Goal: Information Seeking & Learning: Compare options

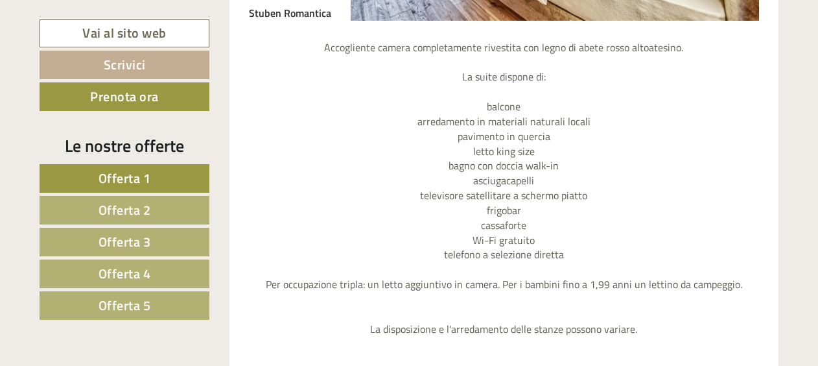
scroll to position [1102, 0]
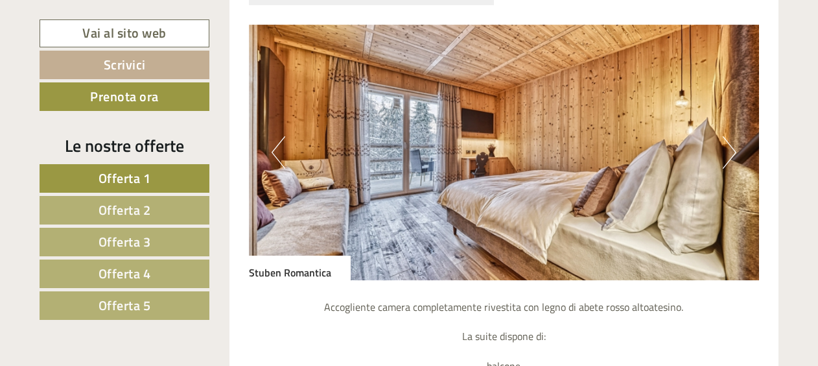
click at [732, 146] on button "Next" at bounding box center [730, 152] width 14 height 32
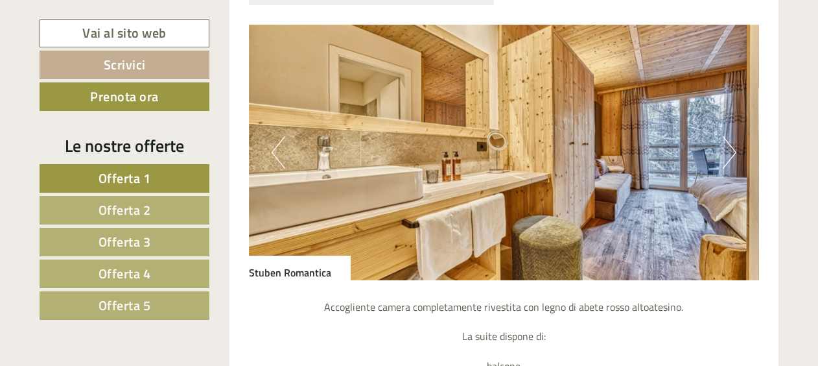
click at [732, 146] on button "Next" at bounding box center [730, 152] width 14 height 32
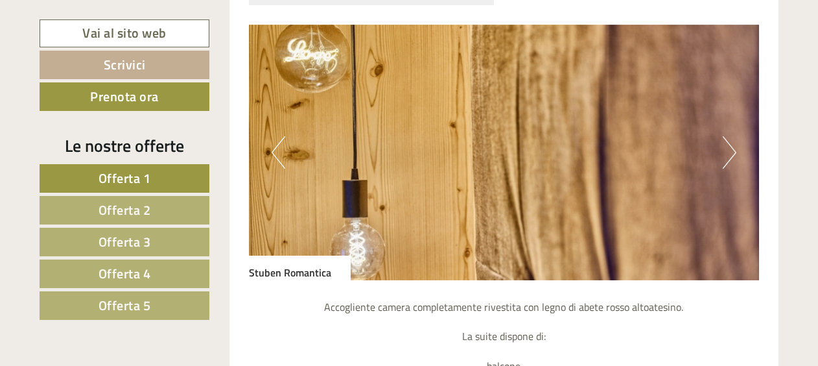
click at [732, 146] on button "Next" at bounding box center [730, 152] width 14 height 32
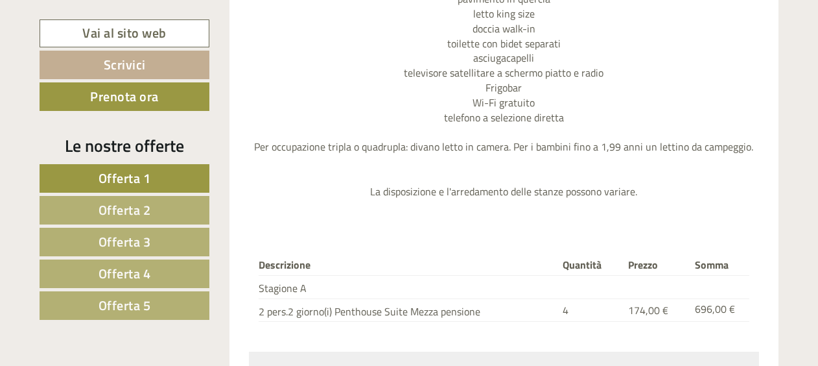
scroll to position [2528, 0]
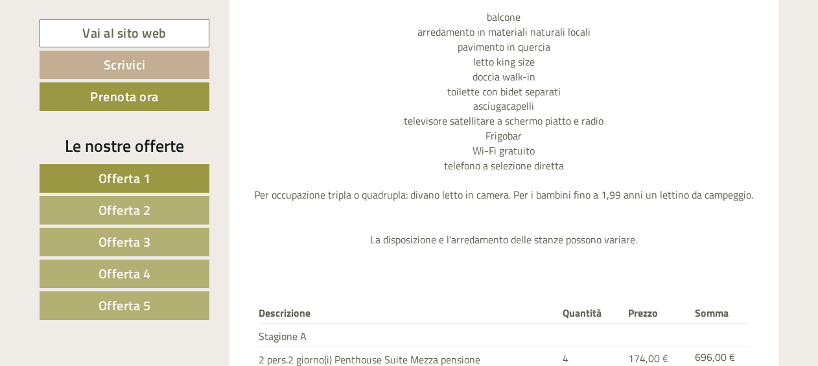
click at [162, 174] on link "Offerta 1" at bounding box center [125, 178] width 170 height 29
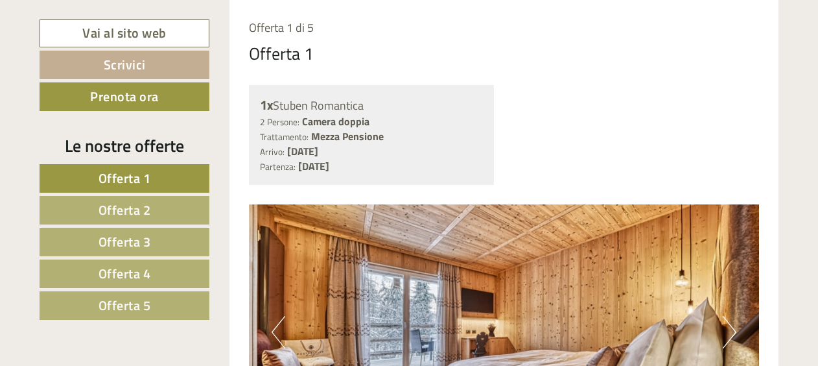
click at [154, 205] on link "Offerta 2" at bounding box center [125, 210] width 170 height 29
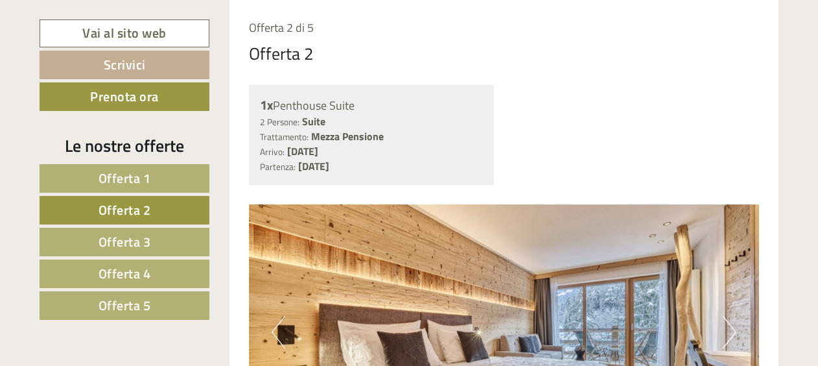
click at [175, 176] on link "Offerta 1" at bounding box center [125, 178] width 170 height 29
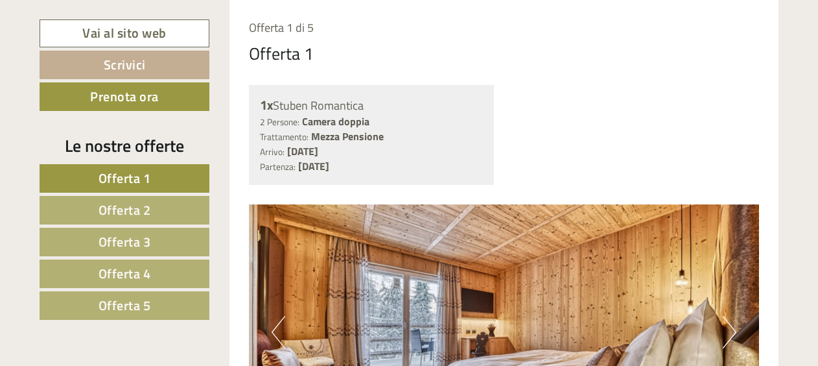
click at [143, 235] on span "Offerta 3" at bounding box center [125, 241] width 52 height 20
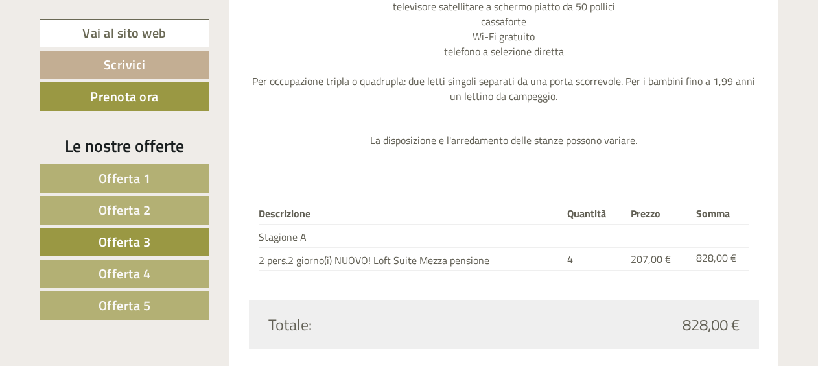
scroll to position [1700, 0]
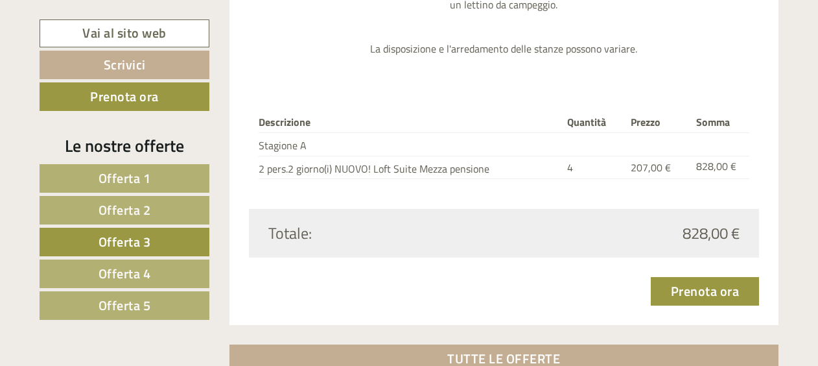
click at [154, 268] on link "Offerta 4" at bounding box center [125, 273] width 170 height 29
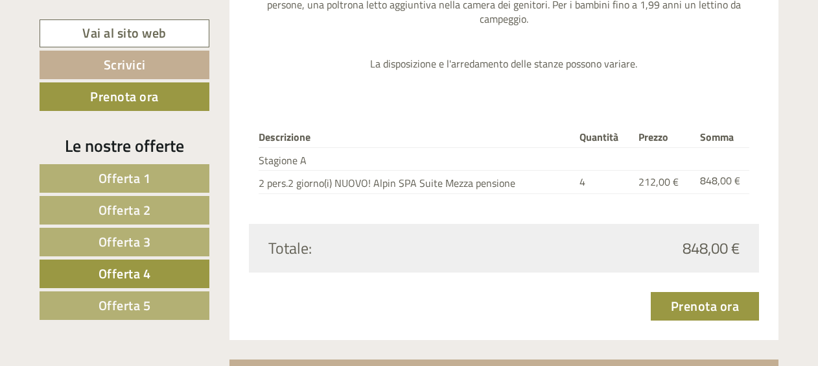
click at [134, 305] on span "Offerta 5" at bounding box center [125, 305] width 52 height 20
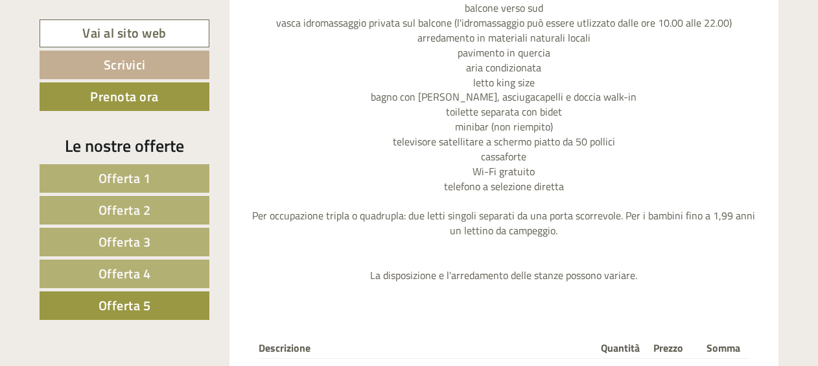
click at [159, 174] on link "Offerta 1" at bounding box center [125, 178] width 170 height 29
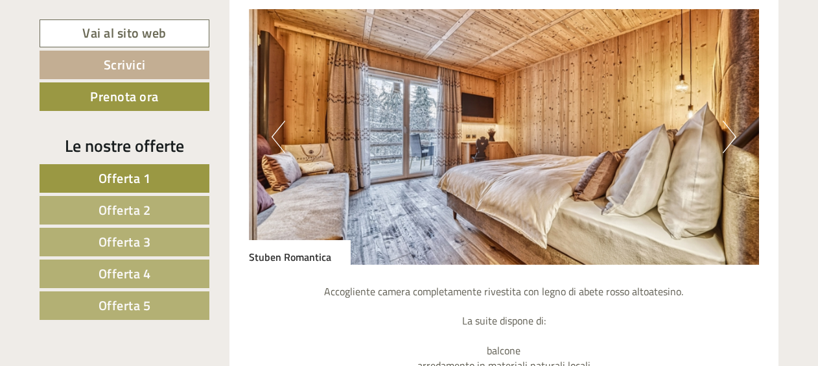
scroll to position [1117, 0]
click at [731, 132] on button "Next" at bounding box center [730, 137] width 14 height 32
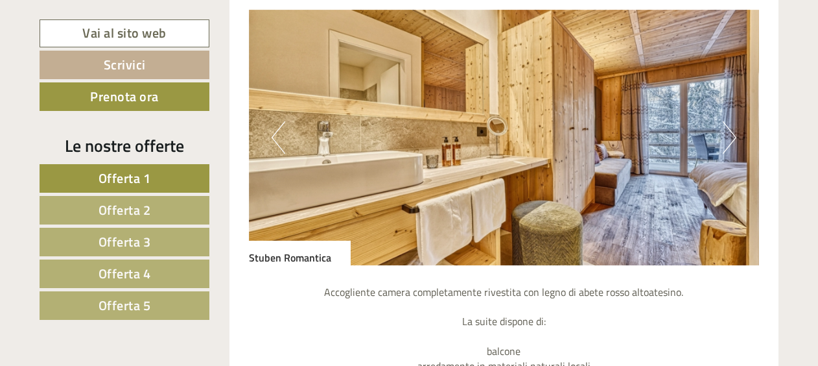
click at [731, 132] on button "Next" at bounding box center [730, 137] width 14 height 32
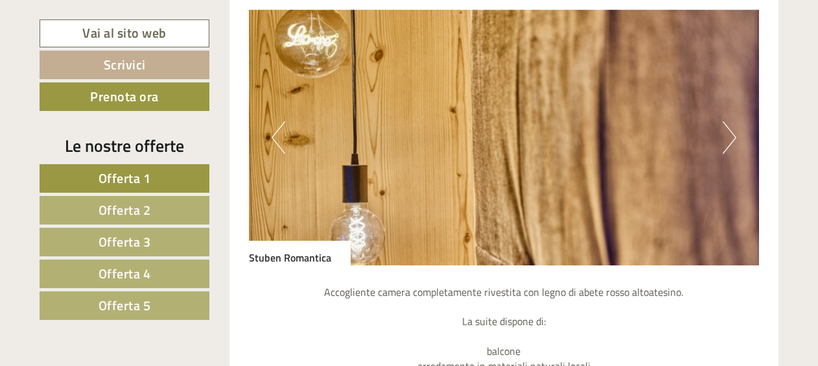
click at [731, 132] on button "Next" at bounding box center [730, 137] width 14 height 32
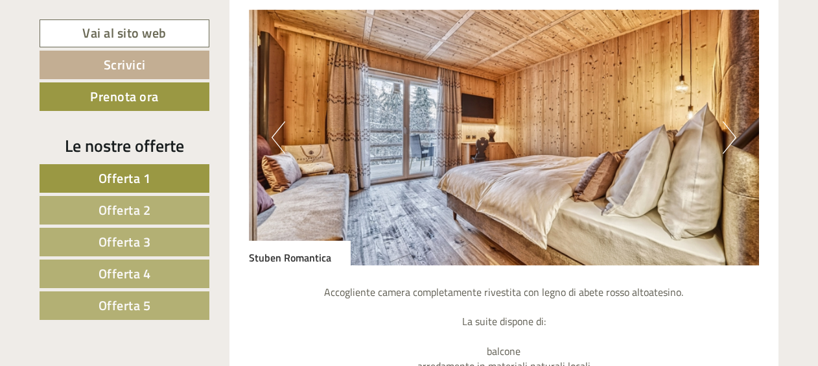
click at [731, 132] on button "Next" at bounding box center [730, 137] width 14 height 32
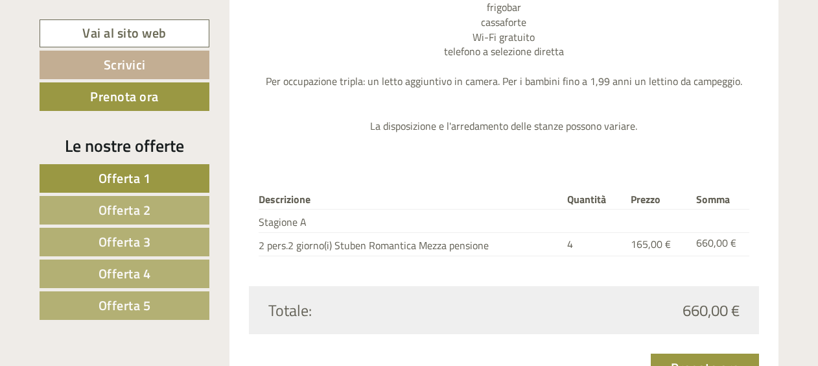
scroll to position [1570, 0]
